Goal: Task Accomplishment & Management: Use online tool/utility

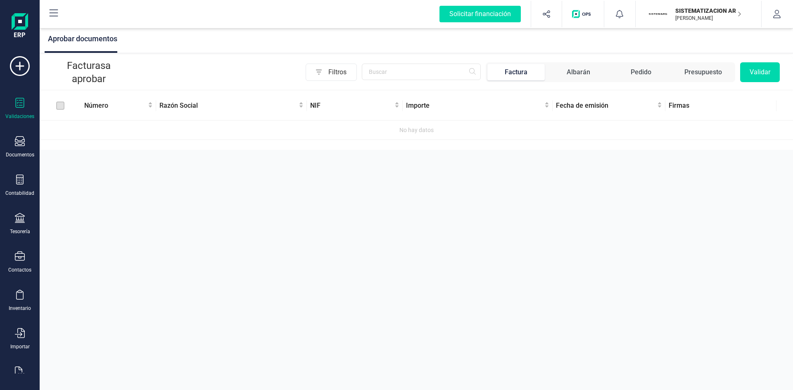
click at [467, 240] on div "Aprobar documentos Facturas a aprobar Filtros Factura Albarán Pedido Presupuest…" at bounding box center [417, 195] width 754 height 390
click at [691, 8] on p "SISTEMATIZACION ARQUITECTONICA EN REFORMAS SL" at bounding box center [709, 11] width 66 height 8
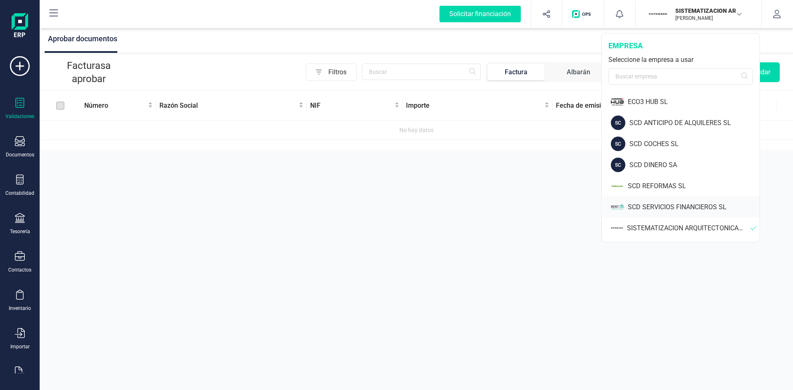
click at [655, 202] on div "SCD SERVICIOS FINANCIEROS SL" at bounding box center [694, 207] width 132 height 10
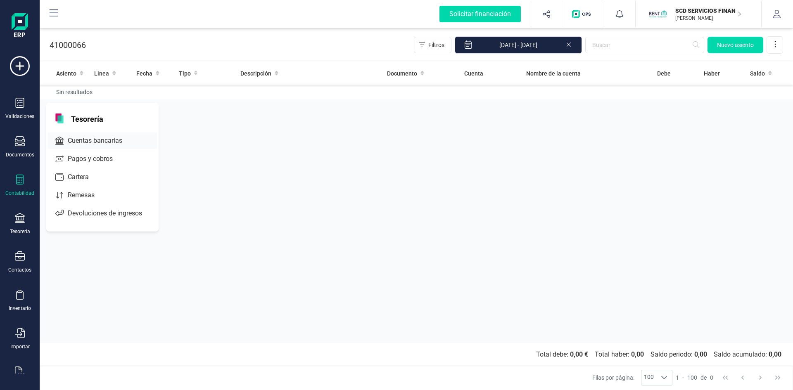
click at [81, 133] on div "Cuentas bancarias" at bounding box center [102, 141] width 109 height 17
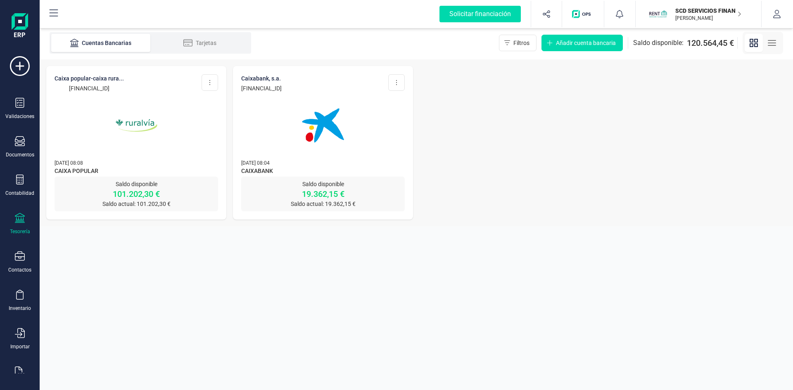
click at [307, 121] on img at bounding box center [322, 125] width 69 height 69
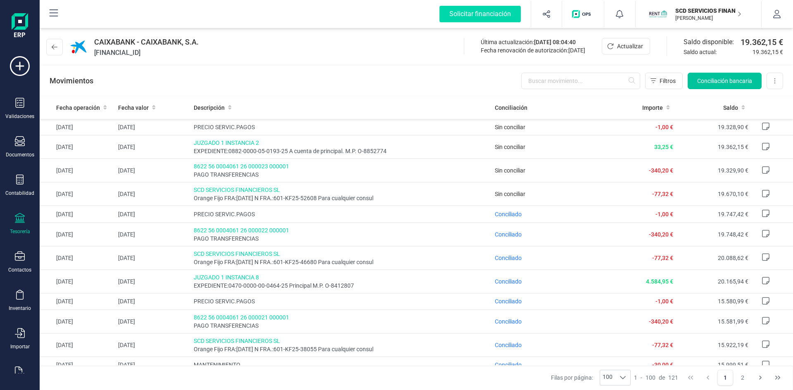
click at [724, 75] on button "Conciliación bancaria" at bounding box center [725, 81] width 74 height 17
